Goal: Information Seeking & Learning: Learn about a topic

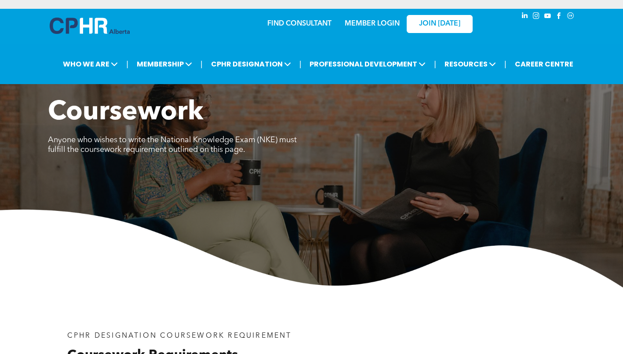
scroll to position [1503, 0]
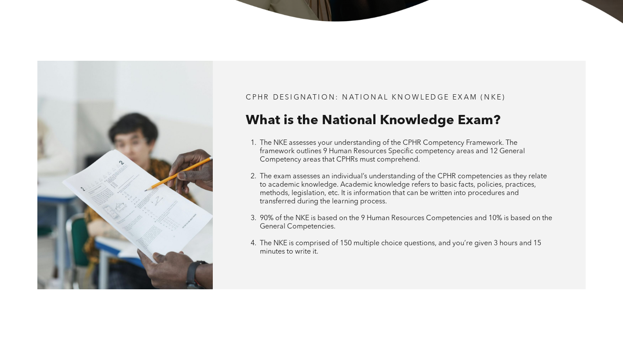
scroll to position [572, 0]
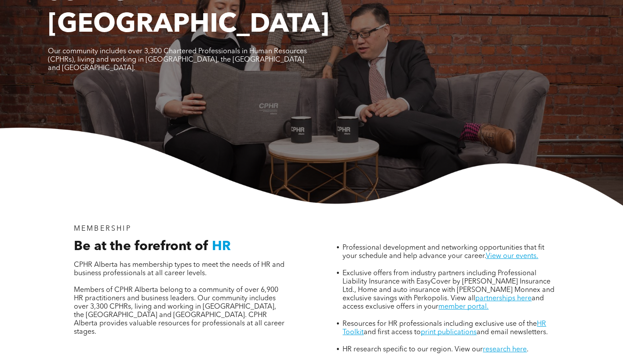
scroll to position [264, 0]
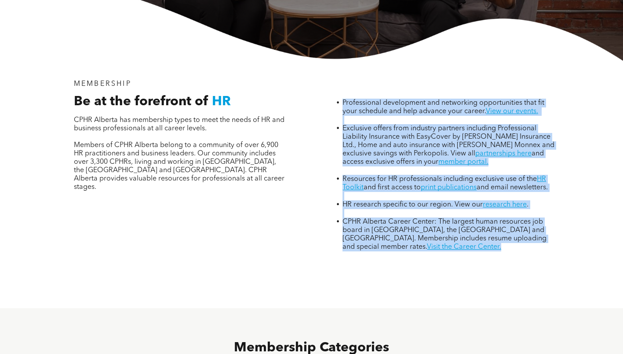
drag, startPoint x: 343, startPoint y: 61, endPoint x: 452, endPoint y: 212, distance: 186.6
click at [452, 212] on div "Professional development and networking opportunities that fit your schedule an…" at bounding box center [442, 165] width 241 height 185
copy ul "Professional development and networking opportunities that fit your schedule an…"
drag, startPoint x: 465, startPoint y: 226, endPoint x: 472, endPoint y: 164, distance: 62.5
click at [465, 226] on div "MEMBERSHIP Be at the forefront of HR CPHR Alberta has membership types to meet …" at bounding box center [312, 184] width 528 height 247
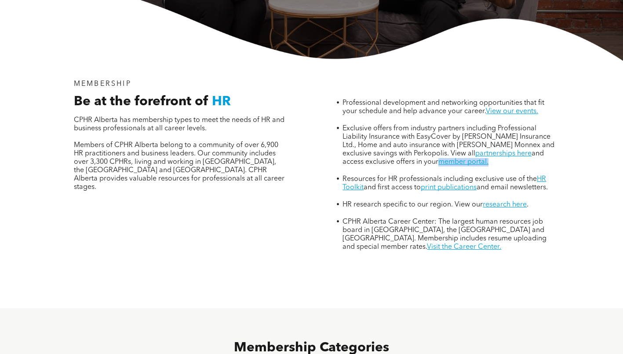
drag, startPoint x: 478, startPoint y: 121, endPoint x: 418, endPoint y: 122, distance: 60.3
click at [418, 124] on li "Exclusive offers from industry partners including Professional Liability Insura…" at bounding box center [449, 149] width 213 height 51
copy link "member portal."
